Goal: Transaction & Acquisition: Obtain resource

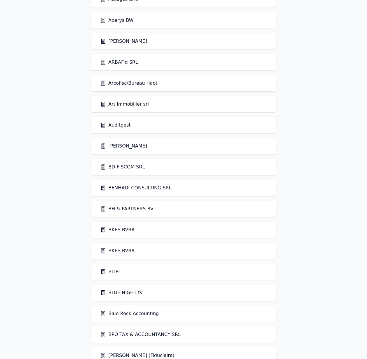
scroll to position [73, 0]
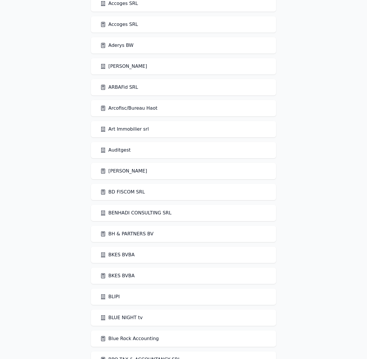
click at [117, 89] on link "ARBAFid SRL" at bounding box center [119, 87] width 38 height 7
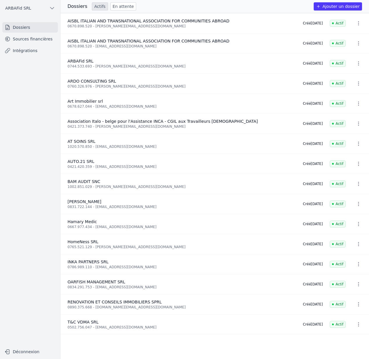
click at [42, 40] on link "Sources financières" at bounding box center [30, 39] width 56 height 10
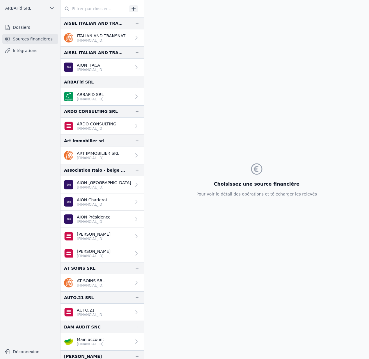
click at [100, 93] on p "ARBAFID SRL" at bounding box center [90, 95] width 27 height 6
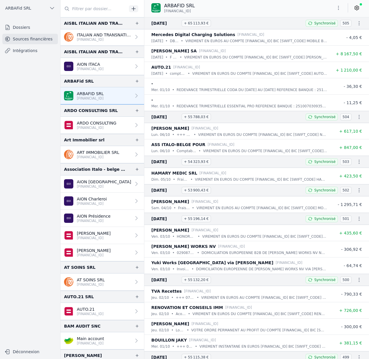
scroll to position [1, 0]
click at [99, 123] on p "ARDO CONSULTING" at bounding box center [97, 123] width 40 height 6
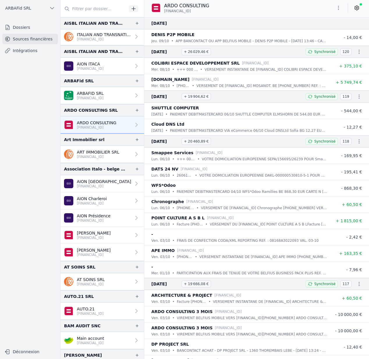
click at [357, 8] on icon at bounding box center [357, 8] width 6 height 6
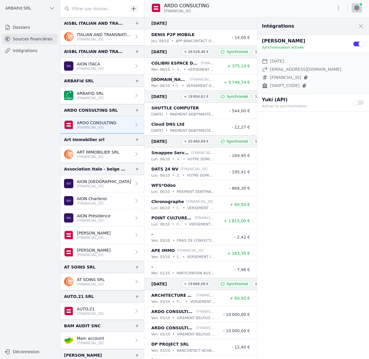
click at [357, 102] on button "Use setting" at bounding box center [359, 103] width 12 height 6
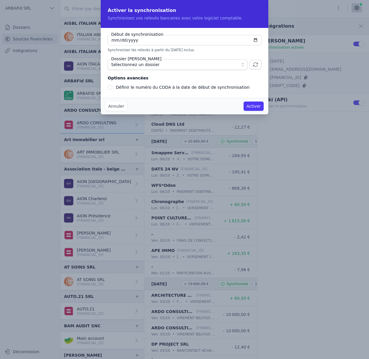
click at [119, 109] on button "Annuler" at bounding box center [116, 106] width 22 height 9
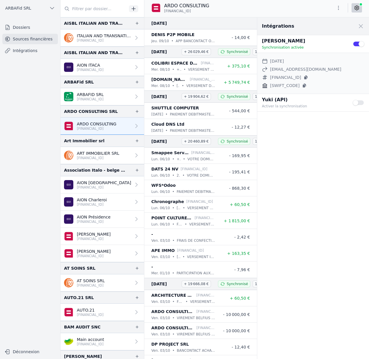
click at [357, 23] on span at bounding box center [361, 26] width 13 height 13
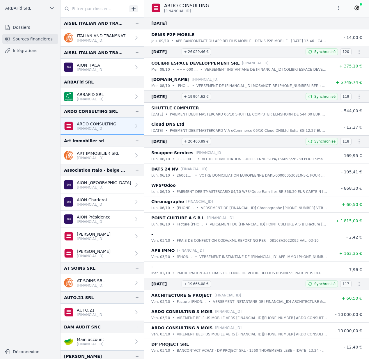
click at [104, 65] on p "AION ITACA" at bounding box center [90, 65] width 27 height 6
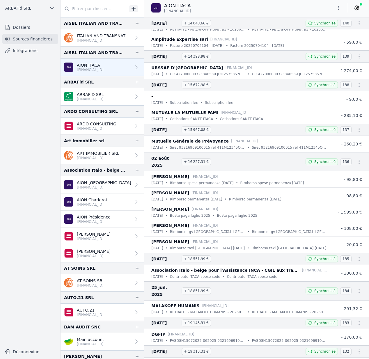
scroll to position [875, 0]
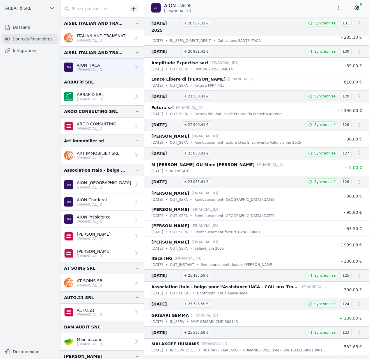
click at [340, 8] on icon "button" at bounding box center [339, 8] width 6 height 6
click at [336, 29] on button "Exporter" at bounding box center [325, 31] width 42 height 11
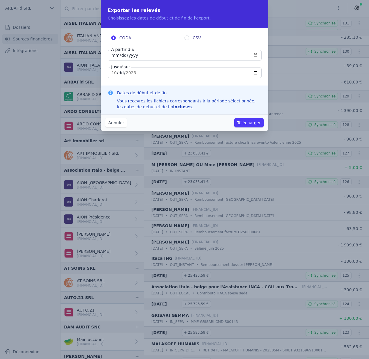
click at [116, 124] on button "Annuler" at bounding box center [116, 122] width 22 height 9
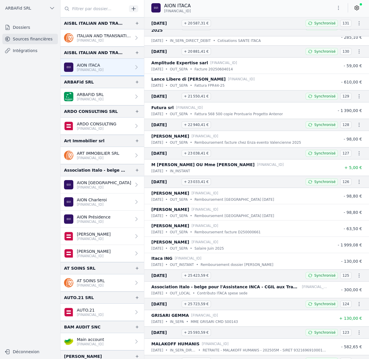
click at [98, 153] on p "ART IMMOBILIER SRL" at bounding box center [98, 154] width 43 height 6
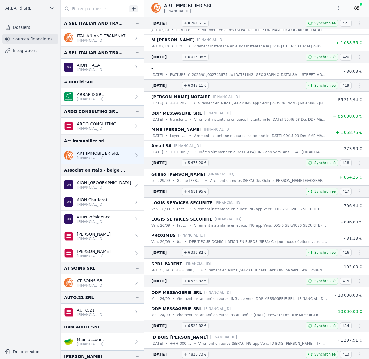
click at [109, 102] on link "ARBAFID SRL [FINANCIAL_ID]" at bounding box center [103, 96] width 84 height 17
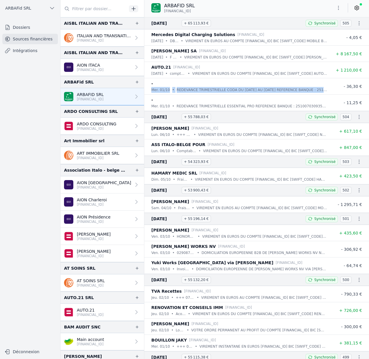
drag, startPoint x: 310, startPoint y: 88, endPoint x: 149, endPoint y: 88, distance: 161.4
click at [149, 88] on li "- [DATE] • REDEVANCE TRIMESTRIELLE CODA DU [DATE] AU [DATE] REFERENCE BANQUE : …" at bounding box center [256, 86] width 225 height 16
click at [109, 38] on p "[FINANCIAL_ID]" at bounding box center [104, 40] width 54 height 5
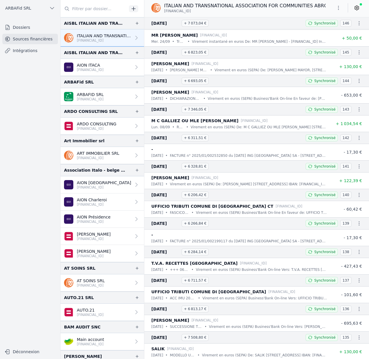
scroll to position [307, 0]
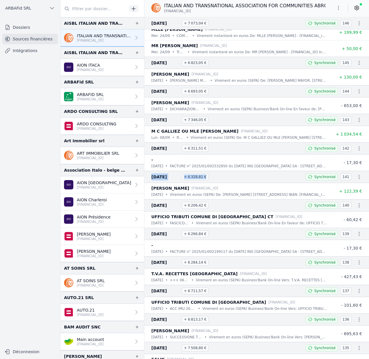
drag, startPoint x: 151, startPoint y: 177, endPoint x: 247, endPoint y: 175, distance: 95.3
click at [247, 175] on h3 "[DATE] + 6 328,81 €" at bounding box center [224, 177] width 147 height 7
click at [101, 67] on p "AION ITACA" at bounding box center [90, 65] width 27 height 6
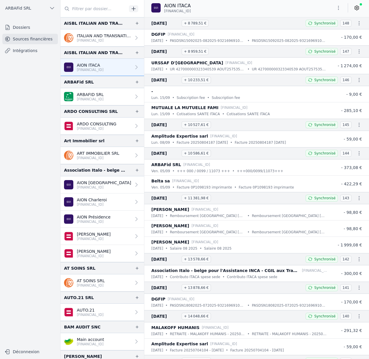
scroll to position [314, 0]
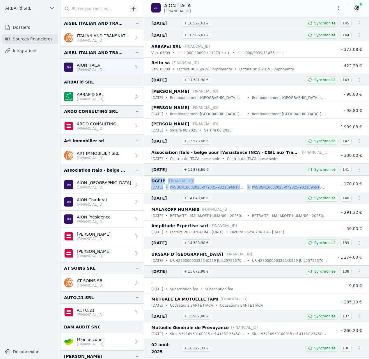
drag, startPoint x: 151, startPoint y: 181, endPoint x: 318, endPoint y: 189, distance: 167.1
click at [318, 189] on div "DGFIP [FINANCIAL_ID] [DATE] • PASDSN18082025-072025-93216969100015 • PASDSN1808…" at bounding box center [239, 184] width 176 height 13
click at [318, 189] on p "PASDSN18082025-072025-93216969100015" at bounding box center [289, 188] width 75 height 6
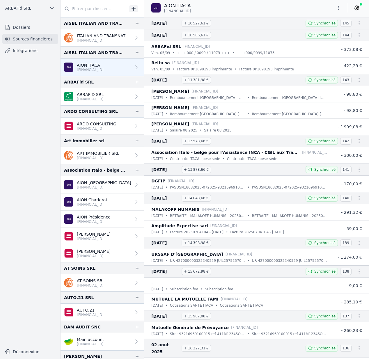
click at [358, 169] on icon "button" at bounding box center [360, 170] width 6 height 6
click at [308, 170] on div at bounding box center [184, 179] width 369 height 359
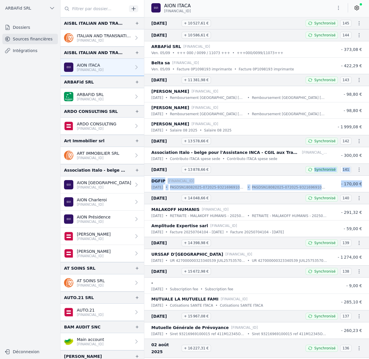
drag, startPoint x: 313, startPoint y: 169, endPoint x: 360, endPoint y: 184, distance: 49.4
click at [360, 184] on nav "[DATE] M [PERSON_NAME] T OU ML CAPPELLARI J [FINANCIAL_ID] [DATE] • [PERSON_NAM…" at bounding box center [256, 188] width 225 height 342
click at [360, 184] on li "DGFIP [FINANCIAL_ID] [DATE] • PASDSN18082025-072025-93216969100015 • PASDSN1808…" at bounding box center [256, 184] width 225 height 16
drag, startPoint x: 360, startPoint y: 184, endPoint x: 149, endPoint y: 170, distance: 211.1
click at [149, 170] on nav "[DATE] M [PERSON_NAME] T OU ML CAPPELLARI J [FINANCIAL_ID] [DATE] • [PERSON_NAM…" at bounding box center [256, 188] width 225 height 342
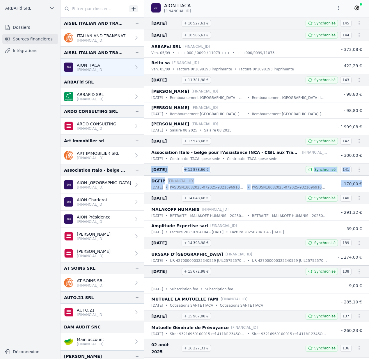
click at [160, 178] on p "DGFIP" at bounding box center [158, 181] width 14 height 7
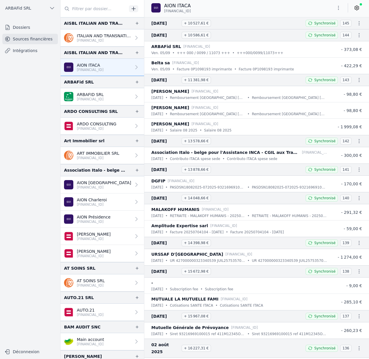
click at [359, 170] on icon "button" at bounding box center [360, 170] width 6 height 6
click at [352, 188] on link "Télécharger le PDF" at bounding box center [338, 191] width 51 height 10
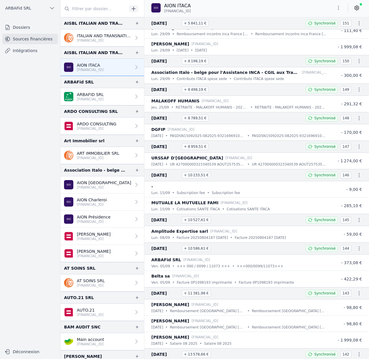
scroll to position [0, 0]
